Goal: Information Seeking & Learning: Learn about a topic

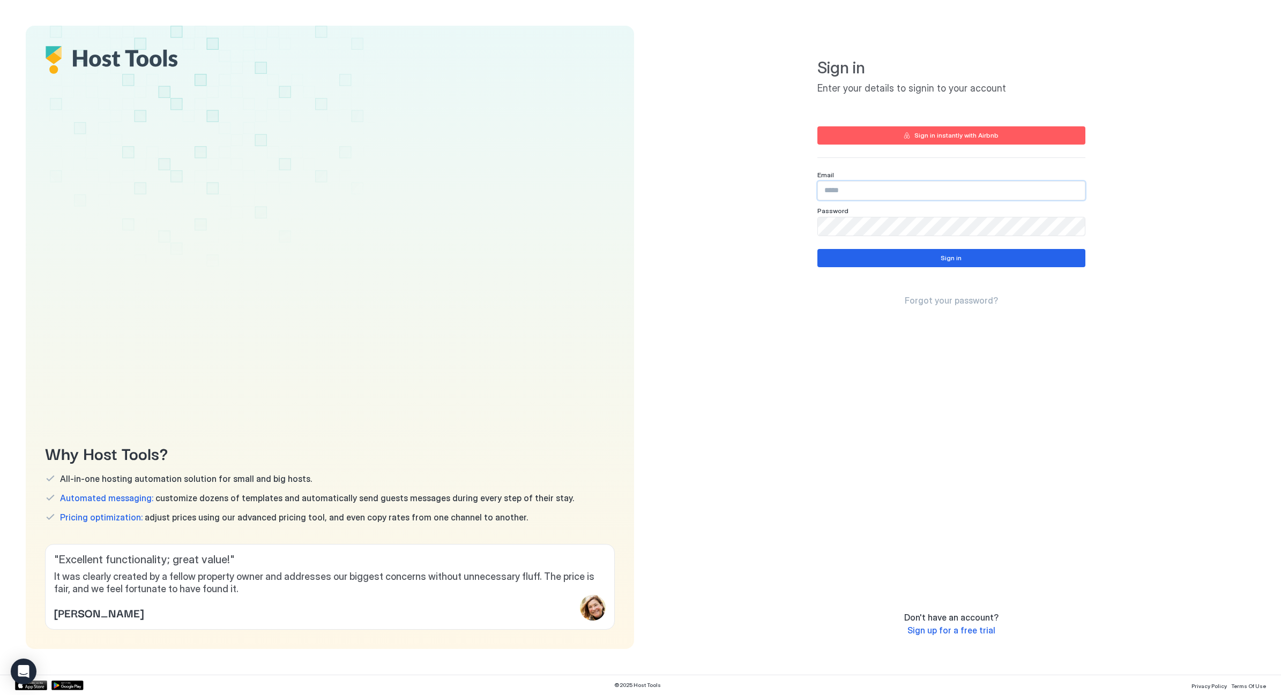
drag, startPoint x: 848, startPoint y: 190, endPoint x: 842, endPoint y: 189, distance: 5.5
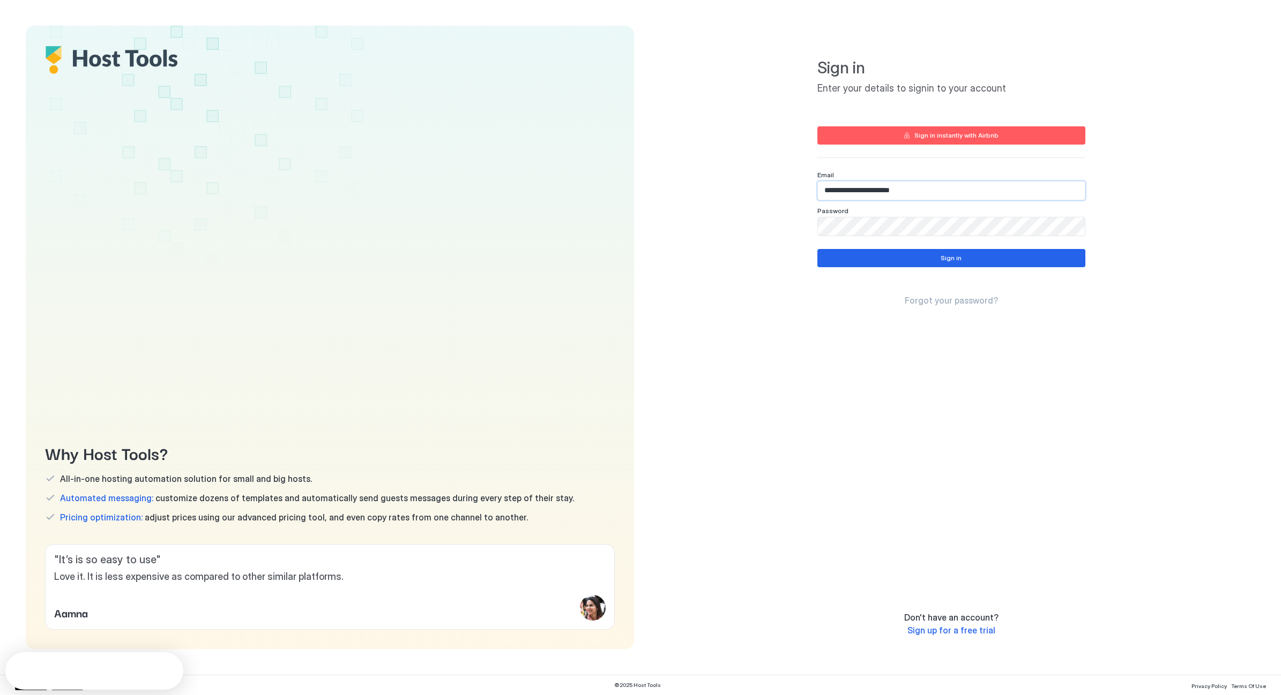
type input "**********"
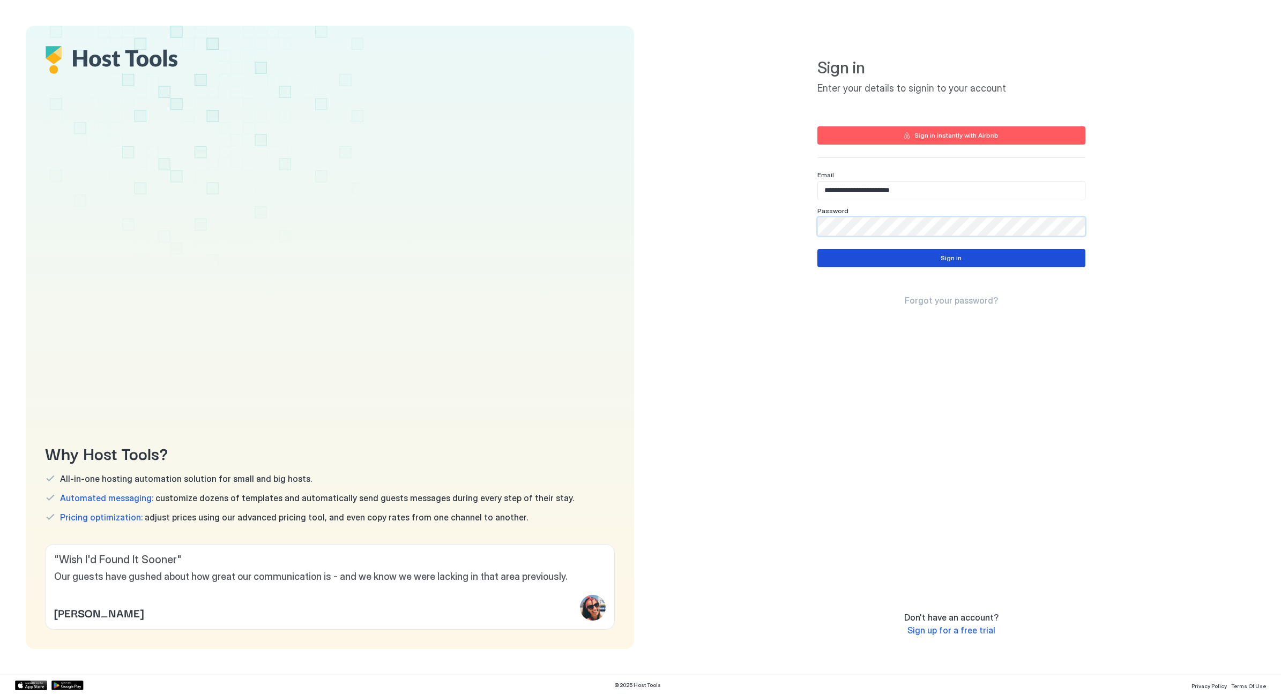
click at [879, 258] on button "Sign in" at bounding box center [951, 258] width 268 height 18
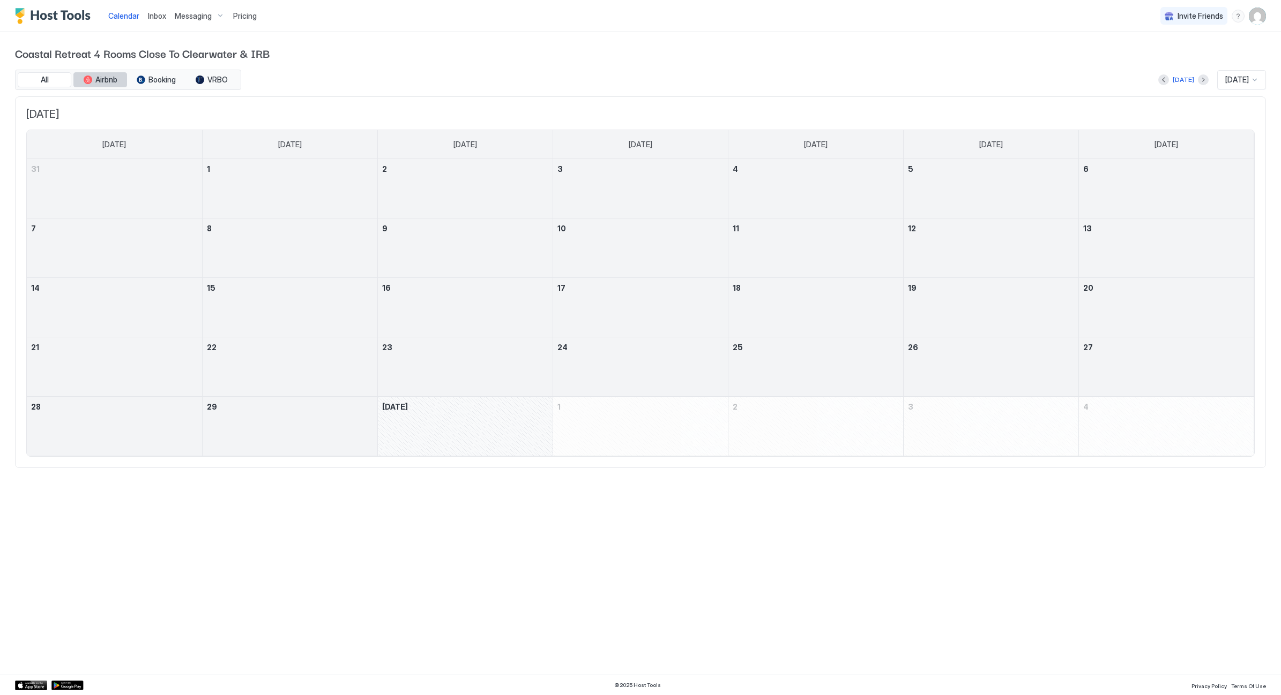
click at [101, 80] on span "Airbnb" at bounding box center [106, 80] width 22 height 10
click at [103, 79] on span "Airbnb" at bounding box center [106, 80] width 22 height 10
click at [163, 85] on button "Booking" at bounding box center [156, 79] width 54 height 15
click at [112, 80] on span "Airbnb" at bounding box center [106, 80] width 22 height 10
click at [276, 259] on div at bounding box center [290, 254] width 175 height 31
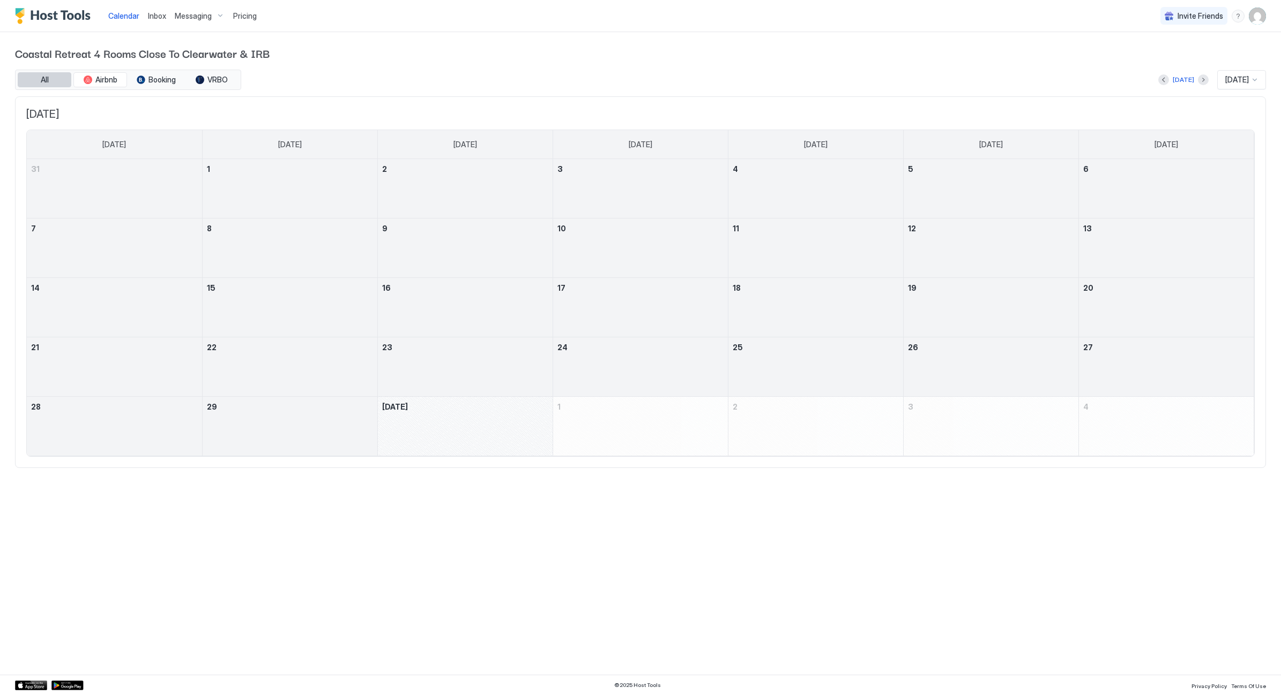
click at [46, 80] on span "All" at bounding box center [45, 80] width 8 height 10
click at [25, 16] on img "Host Tools Logo" at bounding box center [55, 16] width 80 height 16
click at [241, 18] on span "Pricing" at bounding box center [245, 16] width 24 height 10
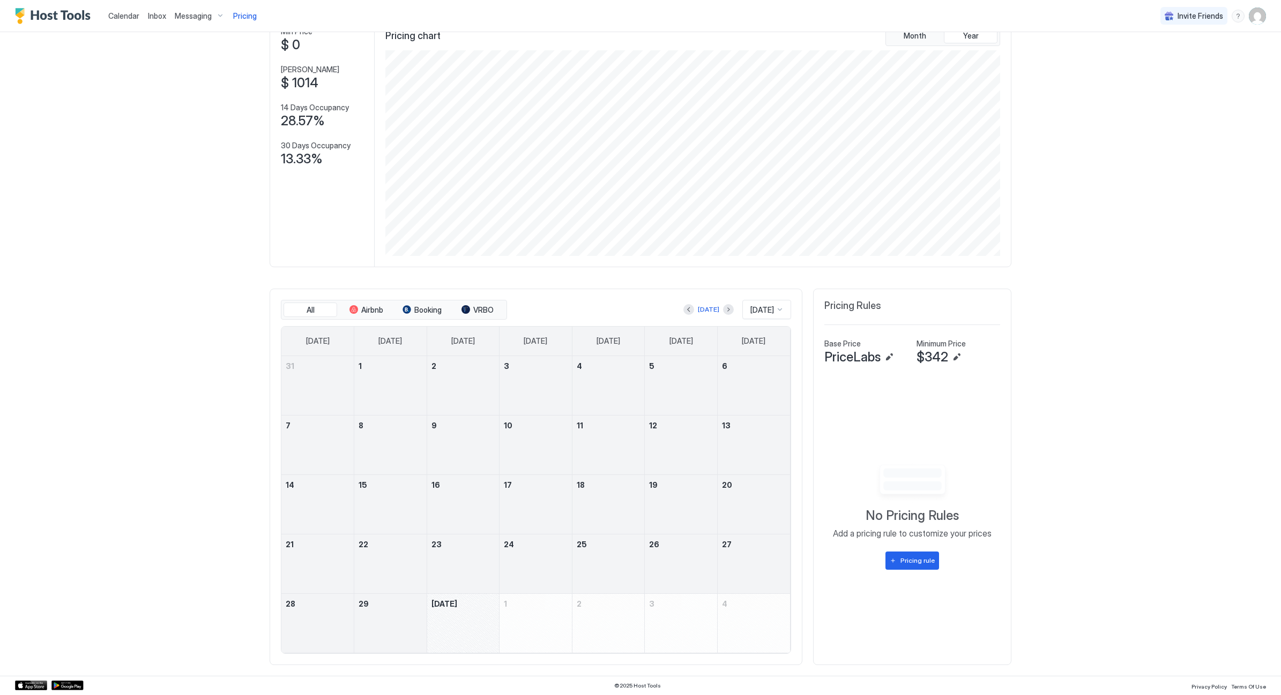
scroll to position [70, 0]
click at [841, 358] on span "PriceLabs" at bounding box center [852, 358] width 56 height 16
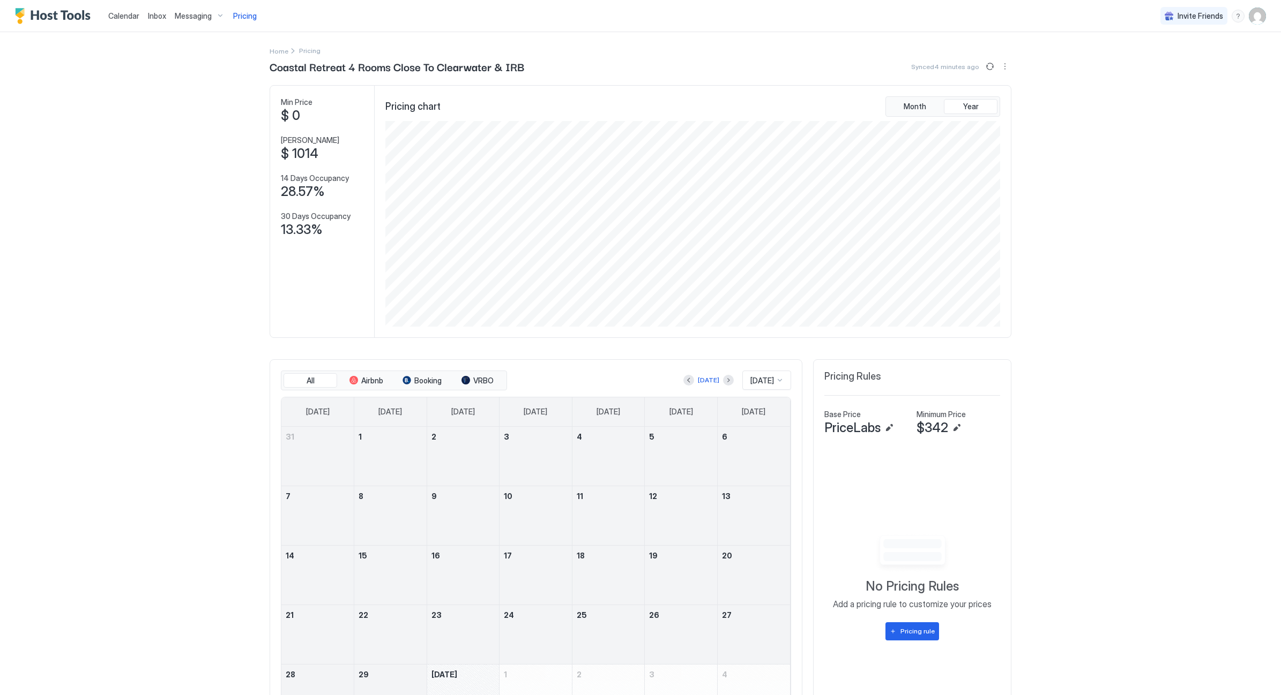
scroll to position [0, 0]
click at [129, 16] on span "Calendar" at bounding box center [123, 15] width 31 height 9
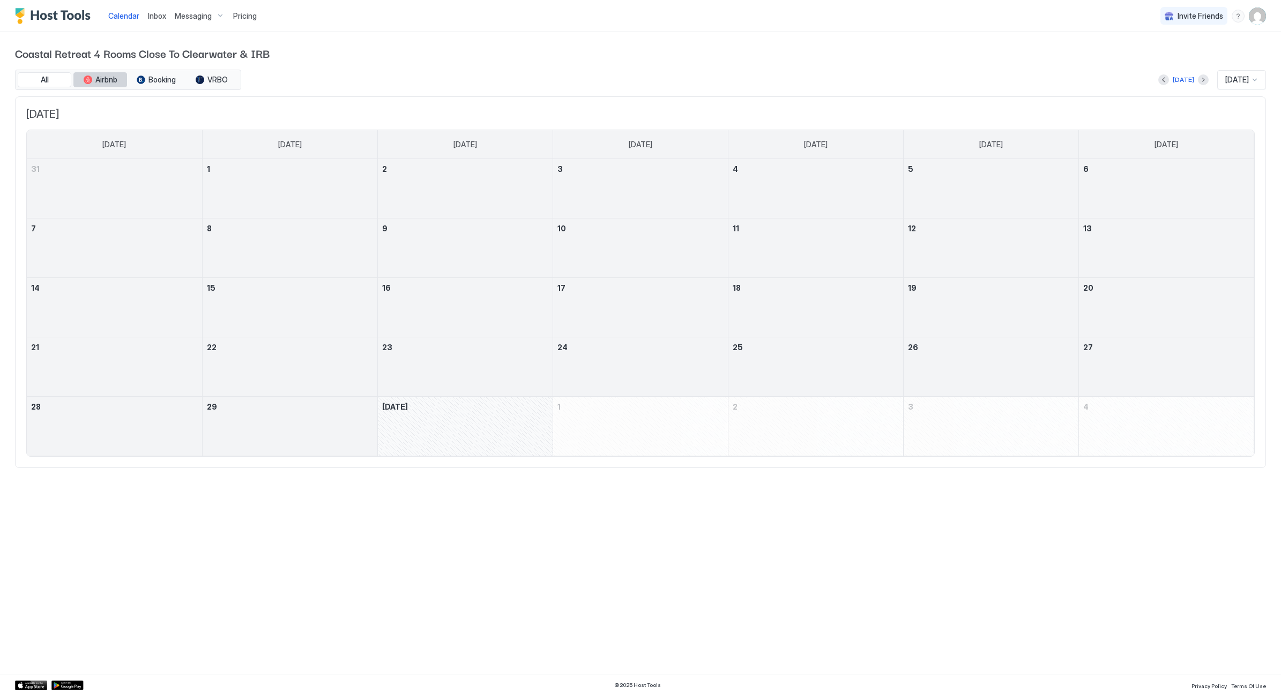
click at [106, 80] on span "Airbnb" at bounding box center [106, 80] width 22 height 10
click at [239, 14] on span "Pricing" at bounding box center [245, 16] width 24 height 10
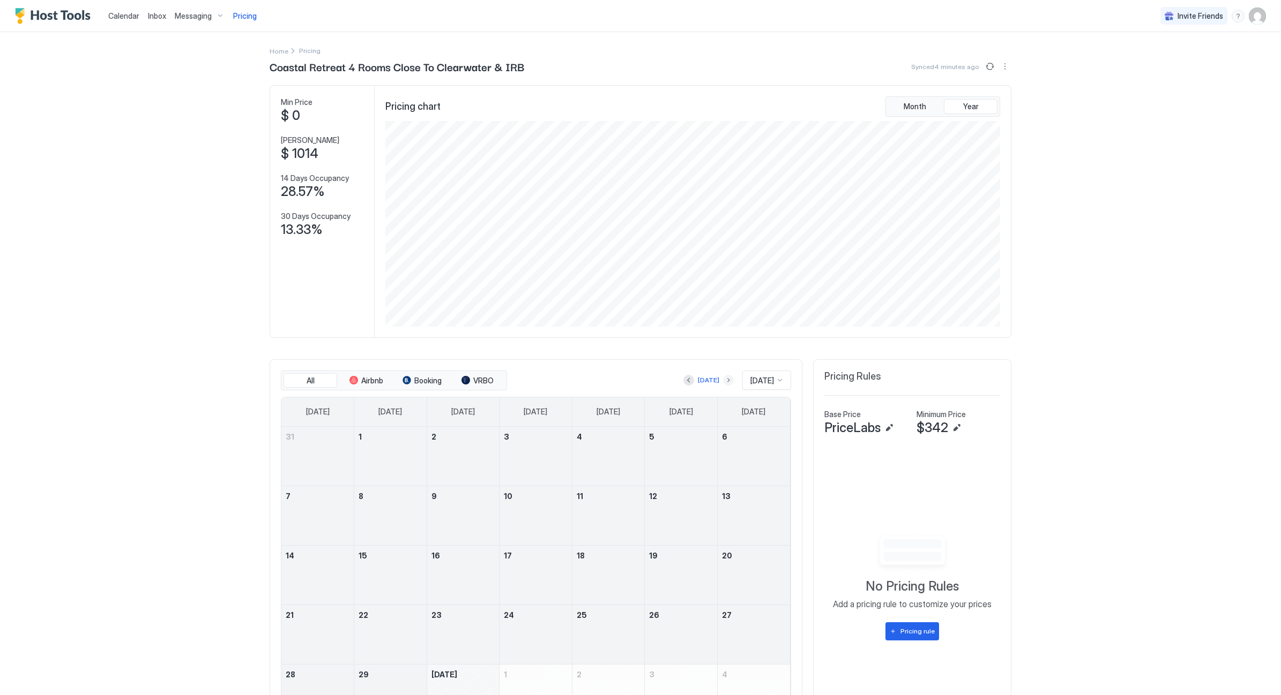
click at [723, 381] on button "Next month" at bounding box center [728, 380] width 11 height 11
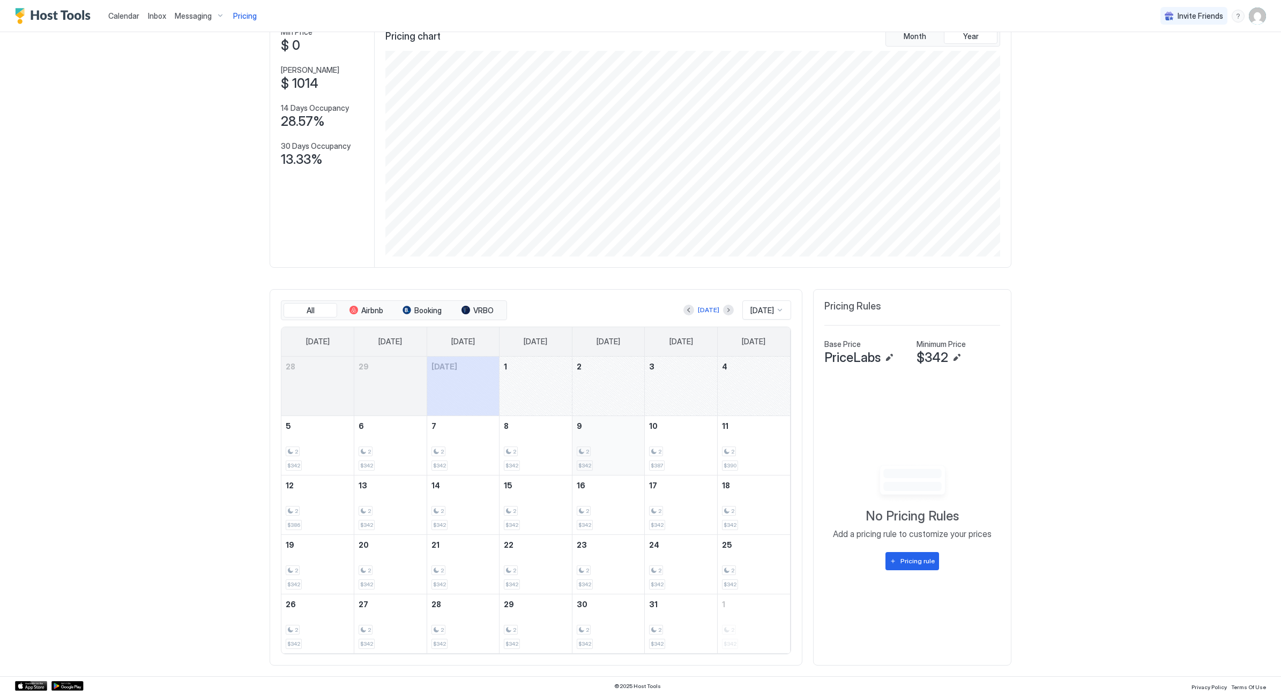
scroll to position [70, 0]
click at [688, 315] on div at bounding box center [688, 310] width 11 height 11
